Goal: Task Accomplishment & Management: Use online tool/utility

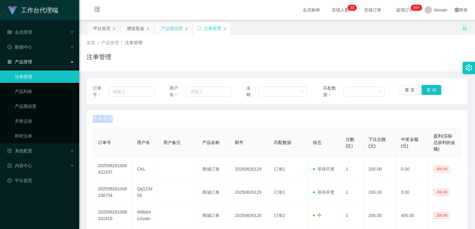
click at [172, 29] on div "产品预设置" at bounding box center [172, 29] width 22 height 12
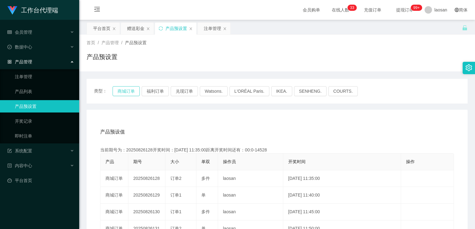
click at [122, 89] on button "商城订单" at bounding box center [126, 91] width 27 height 10
click at [275, 130] on div "产品预设值 添加期号" at bounding box center [277, 131] width 354 height 17
click at [215, 29] on div "注单管理" at bounding box center [212, 29] width 17 height 12
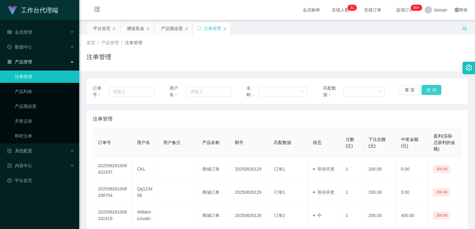
click at [430, 91] on button "查 询" at bounding box center [431, 90] width 20 height 10
click at [430, 91] on button "查 询" at bounding box center [434, 90] width 27 height 10
click at [430, 91] on div "重 置 查 询" at bounding box center [431, 91] width 62 height 13
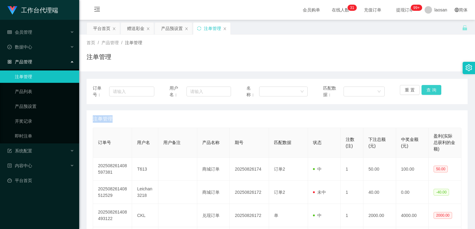
click at [430, 91] on button "查 询" at bounding box center [431, 90] width 20 height 10
click at [430, 91] on div "重 置 查 询" at bounding box center [431, 91] width 62 height 13
click at [430, 91] on button "查 询" at bounding box center [431, 90] width 20 height 10
click at [430, 91] on div "重 置 查 询" at bounding box center [431, 91] width 62 height 13
click at [430, 91] on button "查 询" at bounding box center [431, 90] width 20 height 10
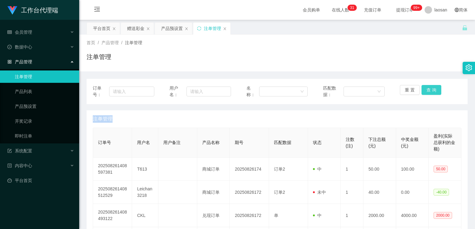
click at [430, 91] on div "重 置 查 询" at bounding box center [431, 91] width 62 height 13
click at [430, 91] on button "查 询" at bounding box center [431, 90] width 20 height 10
click at [433, 91] on button "查 询" at bounding box center [431, 90] width 20 height 10
click at [433, 91] on button "查 询" at bounding box center [434, 90] width 27 height 10
click at [433, 91] on div "重 置 查 询" at bounding box center [431, 91] width 62 height 13
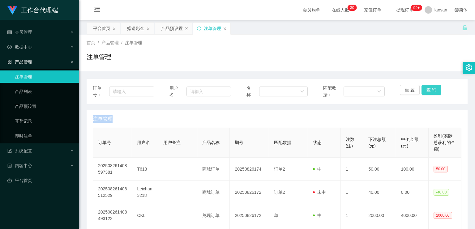
click at [433, 91] on button "查 询" at bounding box center [431, 90] width 20 height 10
click at [429, 92] on button "查 询" at bounding box center [431, 90] width 20 height 10
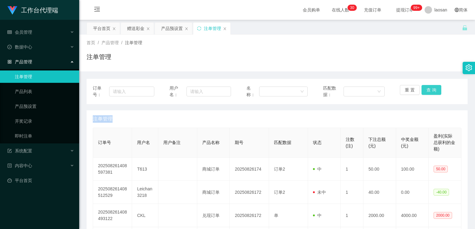
click at [429, 92] on button "查 询" at bounding box center [431, 90] width 20 height 10
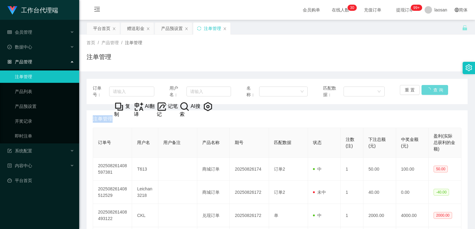
click at [429, 92] on div "重 置 查 询" at bounding box center [431, 91] width 62 height 13
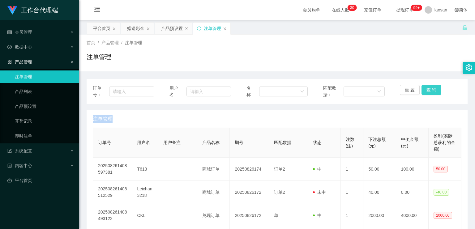
click at [429, 92] on button "查 询" at bounding box center [431, 90] width 20 height 10
click at [429, 92] on div "重 置 查 询" at bounding box center [431, 91] width 62 height 13
click at [429, 92] on button "查 询" at bounding box center [431, 90] width 20 height 10
click at [429, 92] on button "查 询" at bounding box center [434, 90] width 27 height 10
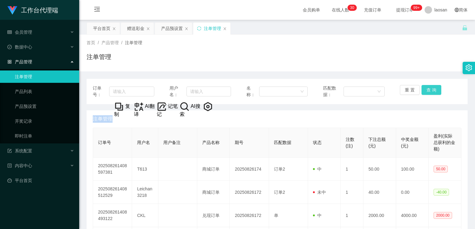
click at [429, 92] on button "查 询" at bounding box center [431, 90] width 20 height 10
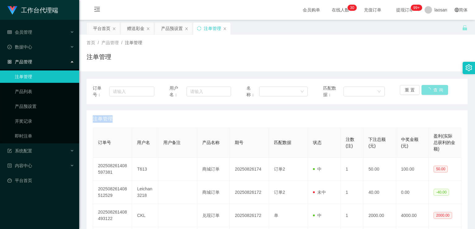
click at [429, 92] on button "查 询" at bounding box center [434, 90] width 27 height 10
click at [429, 89] on button "查 询" at bounding box center [431, 90] width 20 height 10
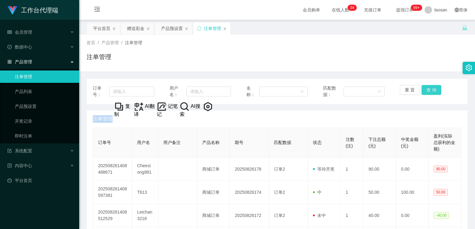
click at [429, 89] on button "查 询" at bounding box center [431, 90] width 20 height 10
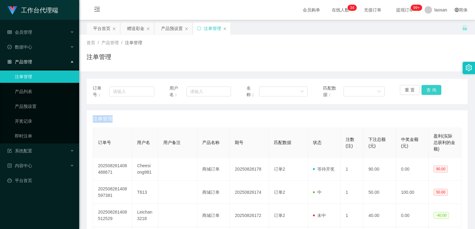
click at [429, 89] on button "查 询" at bounding box center [431, 90] width 20 height 10
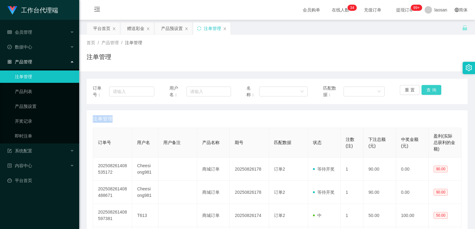
click at [430, 89] on button "查 询" at bounding box center [431, 90] width 20 height 10
click at [430, 89] on button "查 询" at bounding box center [434, 90] width 27 height 10
click at [430, 89] on button "查 询" at bounding box center [431, 90] width 20 height 10
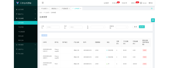
scroll to position [25, 0]
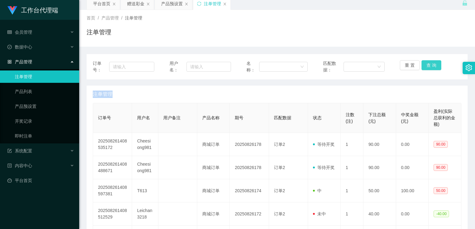
click at [434, 66] on button "查 询" at bounding box center [431, 65] width 20 height 10
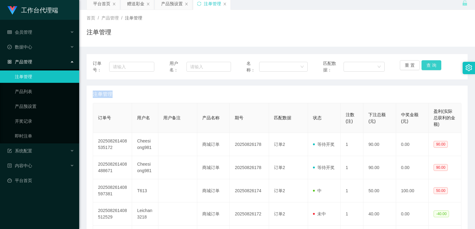
click at [434, 66] on button "查 询" at bounding box center [431, 65] width 20 height 10
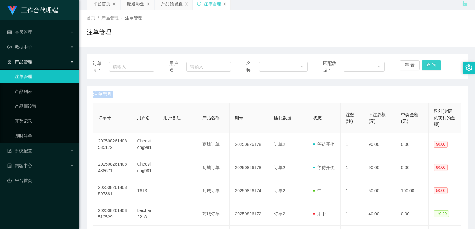
click at [434, 66] on button "查 询" at bounding box center [431, 65] width 20 height 10
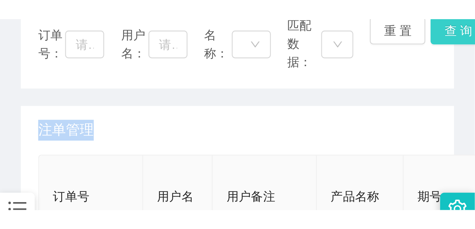
scroll to position [74, 0]
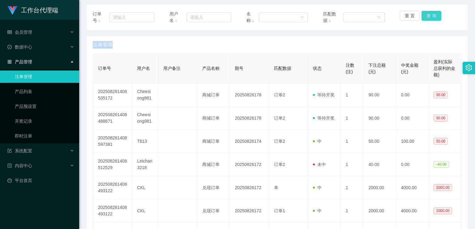
click at [436, 17] on button "查 询" at bounding box center [431, 16] width 20 height 10
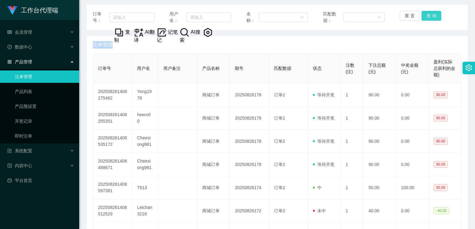
click at [436, 17] on button "查 询" at bounding box center [431, 16] width 20 height 10
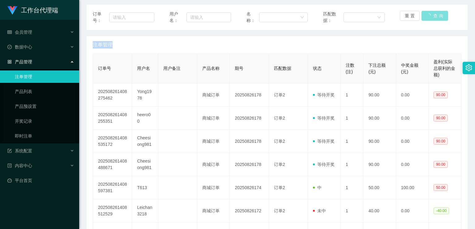
click at [436, 17] on div "重 置 查 询" at bounding box center [431, 17] width 62 height 13
click at [436, 17] on button "查 询" at bounding box center [431, 16] width 20 height 10
click at [436, 17] on div "重 置 查 询" at bounding box center [431, 17] width 62 height 13
click at [436, 17] on button "查 询" at bounding box center [431, 16] width 20 height 10
click at [436, 16] on div "重 置 查 询" at bounding box center [431, 17] width 62 height 13
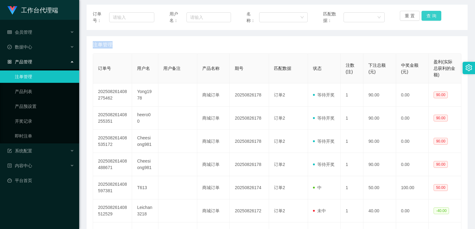
click at [436, 16] on button "查 询" at bounding box center [431, 16] width 20 height 10
click at [433, 16] on button "查 询" at bounding box center [431, 16] width 20 height 10
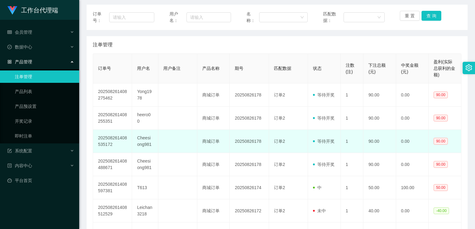
click at [147, 142] on td "Cheesiong981" at bounding box center [145, 141] width 26 height 23
copy td "Cheesiong981"
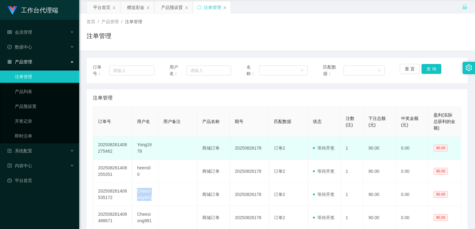
scroll to position [0, 0]
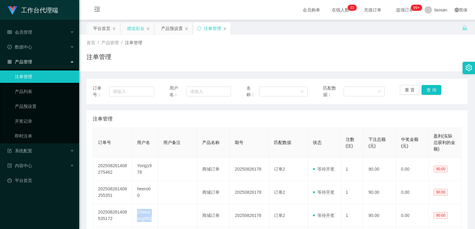
click at [134, 31] on div "赠送彩金" at bounding box center [135, 29] width 17 height 12
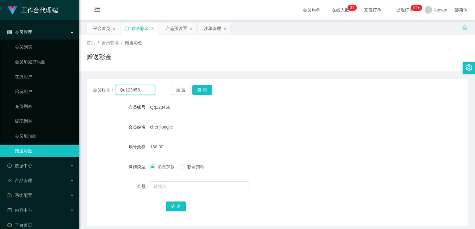
drag, startPoint x: 144, startPoint y: 92, endPoint x: 112, endPoint y: 87, distance: 32.7
click at [112, 87] on div "会员账号： Qq123456" at bounding box center [124, 90] width 62 height 10
paste input "Cheesiong981"
type input "Cheesiong981"
click at [317, 136] on form "会员账号 Qq123456 会员姓名 [PERSON_NAME] 账号余额 130.00 操作类型 彩金加款 彩金扣款 金额 确 定" at bounding box center [277, 156] width 381 height 111
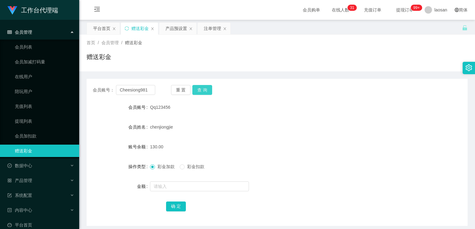
click at [205, 93] on button "查 询" at bounding box center [202, 90] width 20 height 10
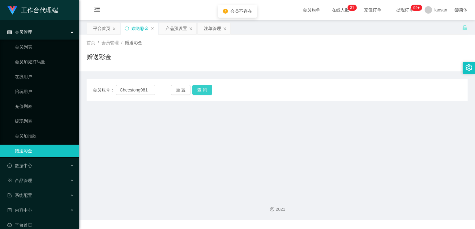
click at [205, 91] on button "查 询" at bounding box center [202, 90] width 20 height 10
click at [205, 91] on div "重 置 查 询" at bounding box center [202, 90] width 62 height 10
click at [150, 89] on input "Cheesiong981" at bounding box center [135, 90] width 39 height 10
click at [119, 90] on input "Cheesiong981" at bounding box center [135, 90] width 39 height 10
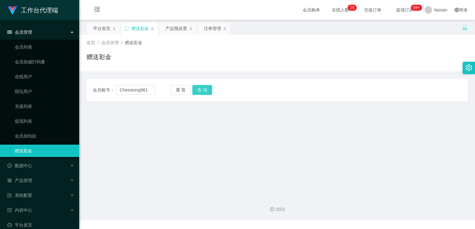
click at [205, 89] on button "查 询" at bounding box center [202, 90] width 20 height 10
click at [205, 89] on button "查 询" at bounding box center [205, 90] width 27 height 10
click at [205, 89] on button "查 询" at bounding box center [202, 90] width 20 height 10
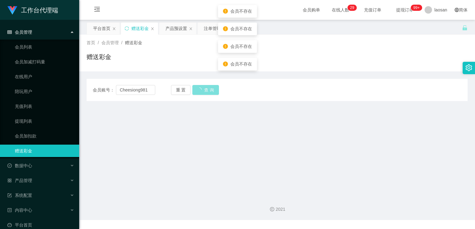
click at [205, 89] on div "重 置 查 询" at bounding box center [202, 90] width 62 height 10
click at [269, 124] on main "关闭左侧 关闭右侧 关闭其它 刷新页面 平台首页 赠送彩金 产品预设置 注单管理 首页 / 会员管理 / 赠送彩金 / 赠送彩金 会员账号： Cheesion…" at bounding box center [277, 106] width 396 height 172
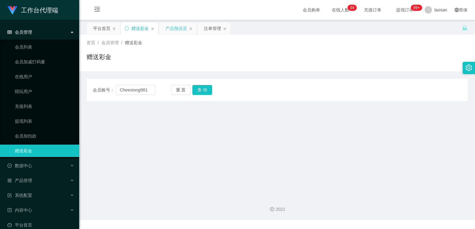
drag, startPoint x: 172, startPoint y: 27, endPoint x: 175, endPoint y: 28, distance: 3.3
click at [172, 27] on div "产品预设置" at bounding box center [176, 29] width 22 height 12
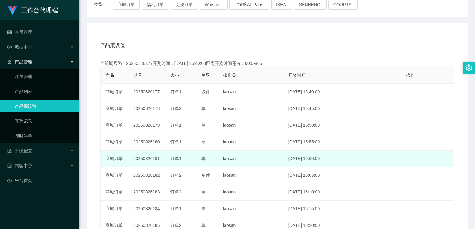
scroll to position [49, 0]
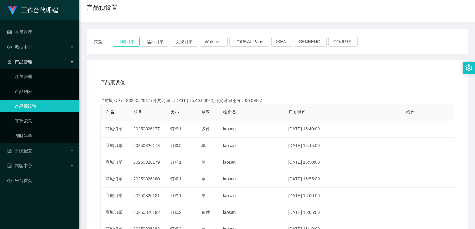
click at [131, 41] on button "商城订单" at bounding box center [126, 42] width 27 height 10
click at [343, 88] on div "产品预设值 添加期号" at bounding box center [277, 82] width 354 height 17
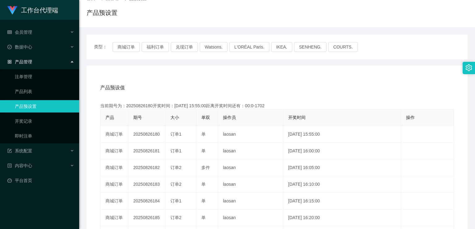
scroll to position [0, 0]
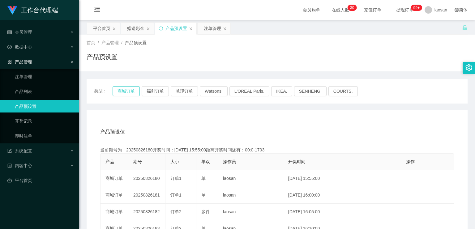
click at [134, 92] on button "商城订单" at bounding box center [126, 91] width 27 height 10
click at [212, 30] on div "注单管理" at bounding box center [212, 29] width 17 height 12
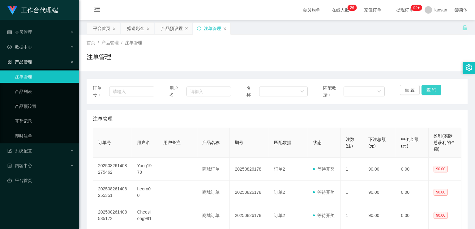
click at [427, 90] on button "查 询" at bounding box center [431, 90] width 20 height 10
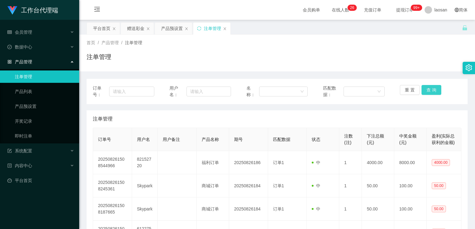
click at [427, 90] on button "查 询" at bounding box center [431, 90] width 20 height 10
click at [427, 90] on button "查 询" at bounding box center [434, 90] width 27 height 10
click at [427, 90] on div "重 置 查 询" at bounding box center [431, 91] width 62 height 13
click at [427, 90] on button "查 询" at bounding box center [431, 90] width 20 height 10
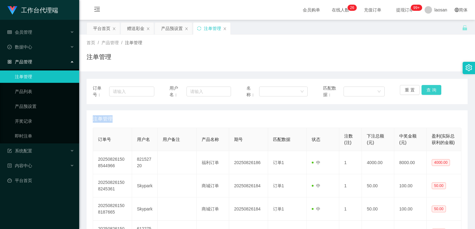
click at [427, 90] on div "重 置 查 询" at bounding box center [431, 91] width 62 height 13
click at [427, 90] on button "查 询" at bounding box center [431, 90] width 20 height 10
click at [427, 90] on button "查 询" at bounding box center [434, 90] width 27 height 10
click at [427, 90] on button "查 询" at bounding box center [431, 90] width 20 height 10
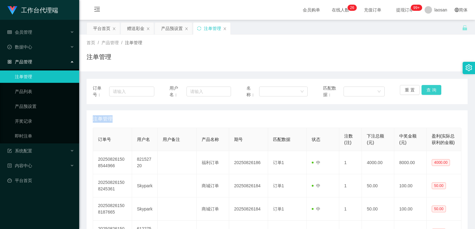
click at [427, 90] on button "查 询" at bounding box center [431, 90] width 20 height 10
click at [427, 90] on button "查 询" at bounding box center [434, 90] width 27 height 10
click at [432, 89] on button "查 询" at bounding box center [431, 90] width 20 height 10
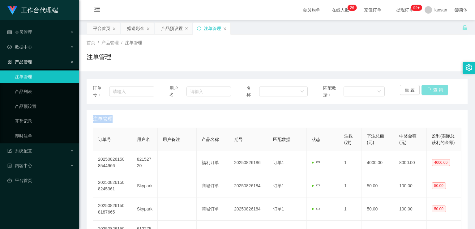
click at [432, 89] on button "查 询" at bounding box center [434, 90] width 27 height 10
click at [432, 89] on div "重 置 查 询" at bounding box center [431, 91] width 62 height 13
click at [432, 89] on button "查 询" at bounding box center [431, 90] width 20 height 10
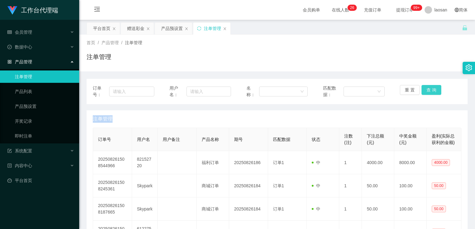
click at [432, 89] on div "重 置 查 询" at bounding box center [431, 91] width 62 height 13
click at [432, 89] on button "查 询" at bounding box center [431, 90] width 20 height 10
click at [432, 89] on button "查 询" at bounding box center [434, 90] width 27 height 10
click at [432, 89] on button "查 询" at bounding box center [431, 90] width 20 height 10
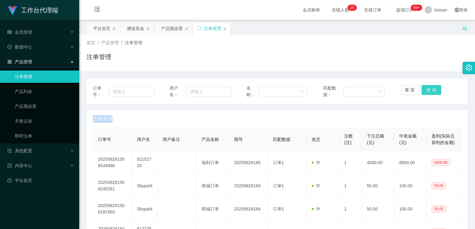
click at [432, 89] on div "重 置 查 询" at bounding box center [431, 91] width 62 height 13
click at [425, 88] on button "查 询" at bounding box center [431, 90] width 20 height 10
click at [430, 92] on button "查 询" at bounding box center [431, 90] width 20 height 10
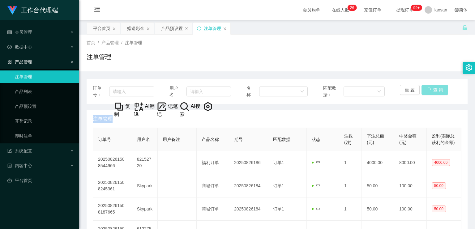
click at [430, 92] on button "查 询" at bounding box center [434, 90] width 27 height 10
